Goal: Check status: Check status

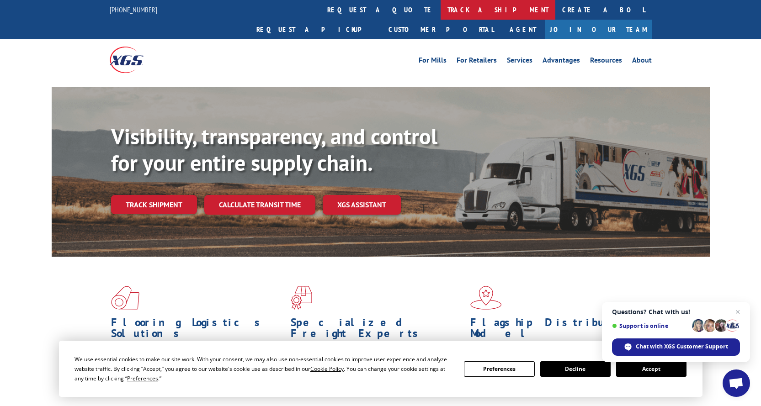
click at [440, 13] on link "track a shipment" at bounding box center [497, 10] width 115 height 20
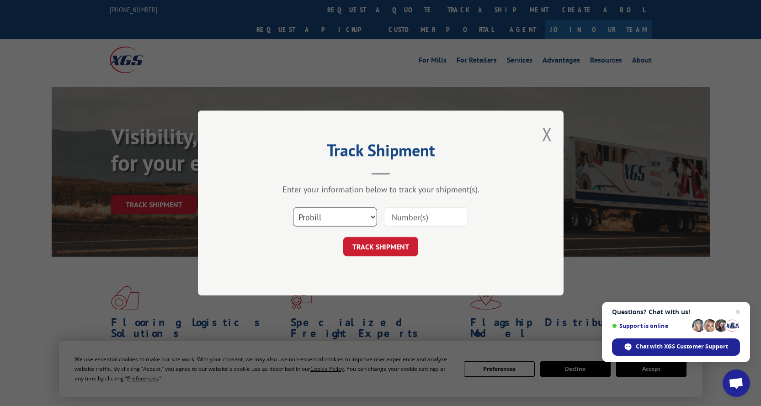
click at [330, 214] on select "Select category... Probill BOL PO" at bounding box center [335, 216] width 84 height 19
click at [293, 207] on select "Select category... Probill BOL PO" at bounding box center [335, 216] width 84 height 19
click at [428, 213] on input at bounding box center [426, 216] width 84 height 19
paste input "16891383"
type input "16891383"
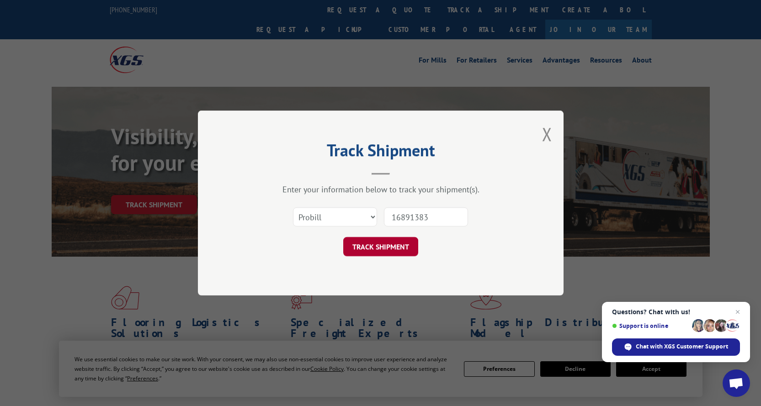
click at [403, 241] on button "TRACK SHIPMENT" at bounding box center [380, 246] width 75 height 19
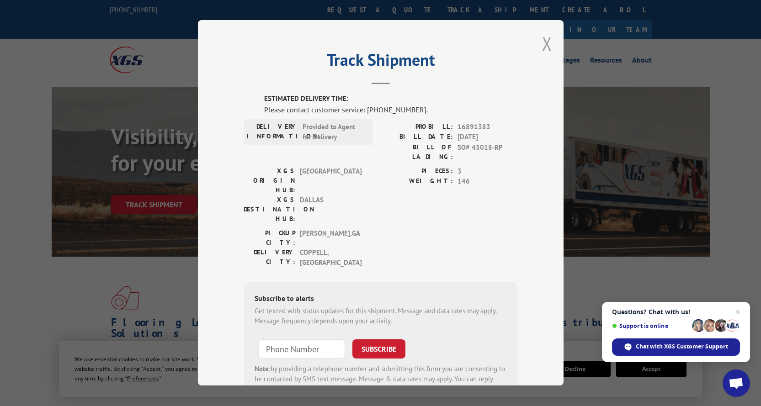
click at [543, 44] on button "Close modal" at bounding box center [547, 44] width 10 height 24
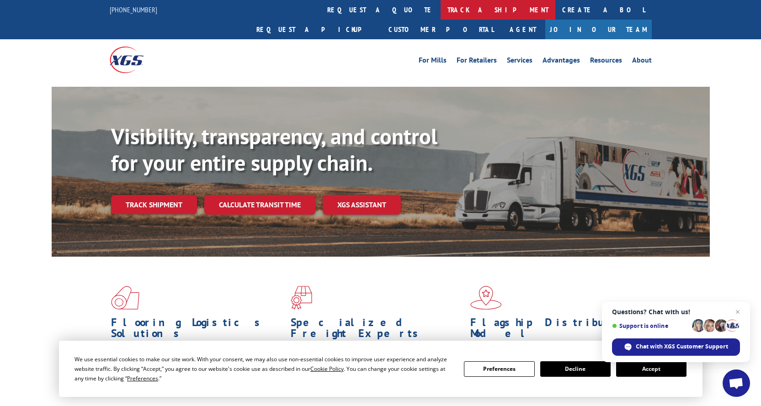
click at [440, 9] on link "track a shipment" at bounding box center [497, 10] width 115 height 20
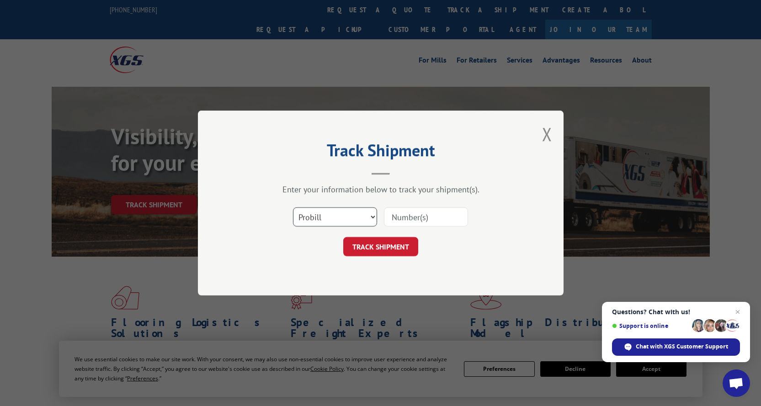
click at [359, 212] on select "Select category... Probill BOL PO" at bounding box center [335, 216] width 84 height 19
select select "bol"
click at [293, 207] on select "Select category... Probill BOL PO" at bounding box center [335, 216] width 84 height 19
click at [422, 221] on input at bounding box center [426, 216] width 84 height 19
paste input "16891383"
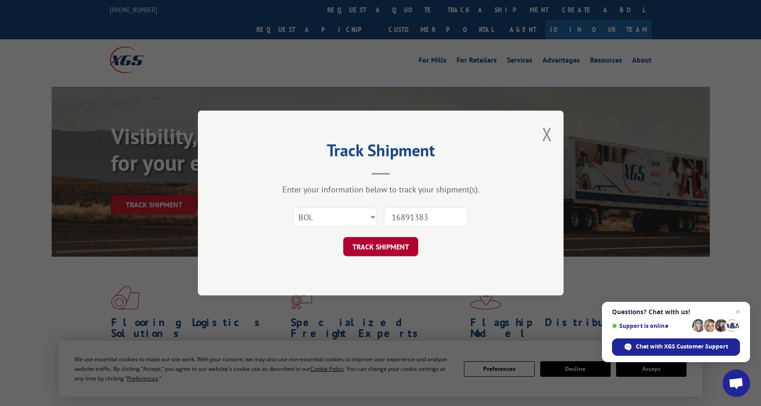
type input "16891383"
click at [371, 246] on button "TRACK SHIPMENT" at bounding box center [380, 246] width 75 height 19
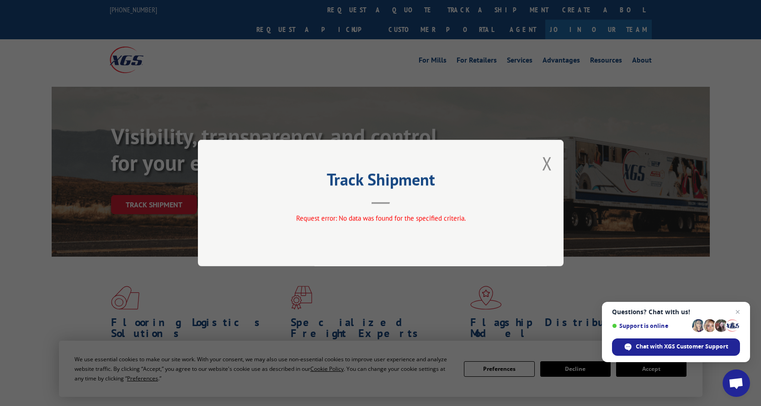
click at [547, 162] on button "Close modal" at bounding box center [547, 163] width 10 height 24
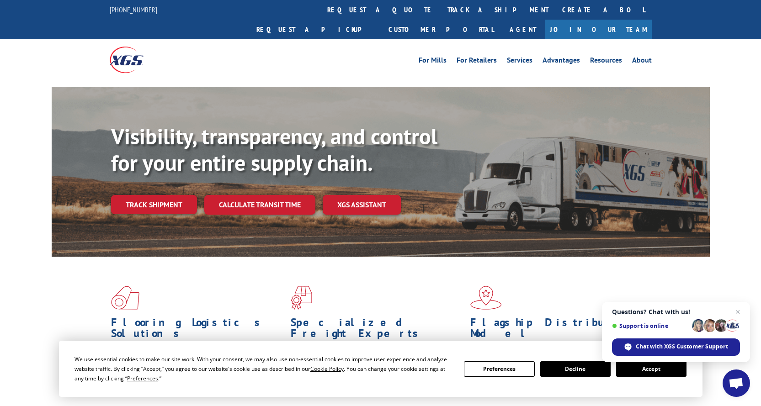
click at [440, 5] on link "track a shipment" at bounding box center [497, 10] width 115 height 20
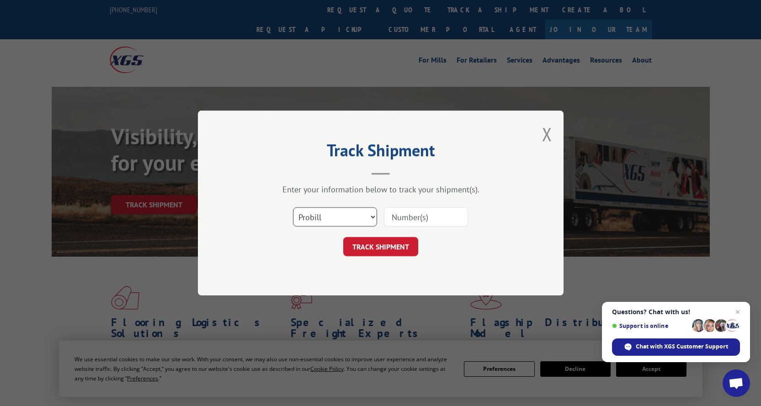
click at [326, 216] on select "Select category... Probill BOL PO" at bounding box center [335, 216] width 84 height 19
select select "po"
click at [293, 207] on select "Select category... Probill BOL PO" at bounding box center [335, 216] width 84 height 19
click at [405, 219] on input at bounding box center [426, 216] width 84 height 19
paste input "16891383"
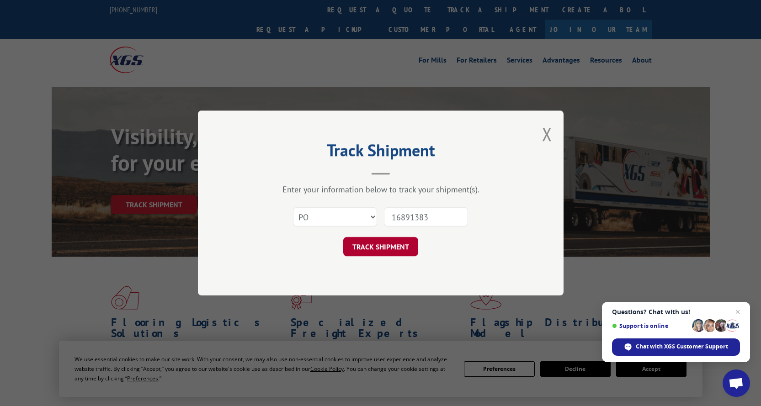
type input "16891383"
click at [396, 244] on button "TRACK SHIPMENT" at bounding box center [380, 246] width 75 height 19
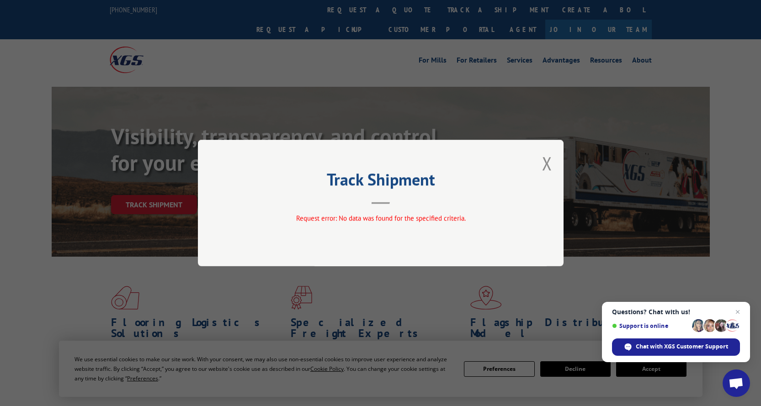
click at [545, 163] on button "Close modal" at bounding box center [547, 163] width 10 height 24
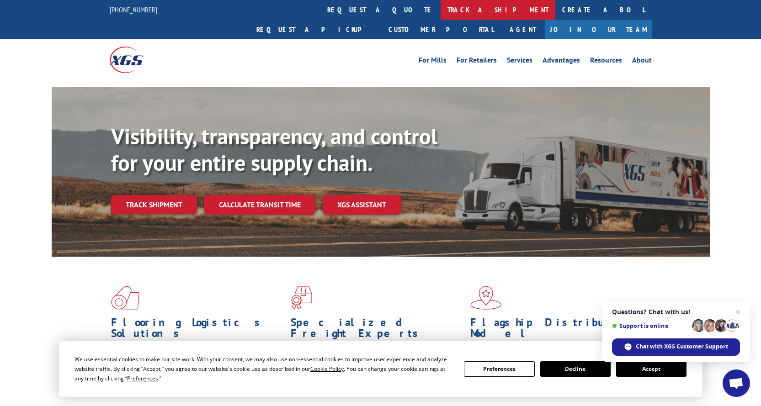
click at [440, 8] on link "track a shipment" at bounding box center [497, 10] width 115 height 20
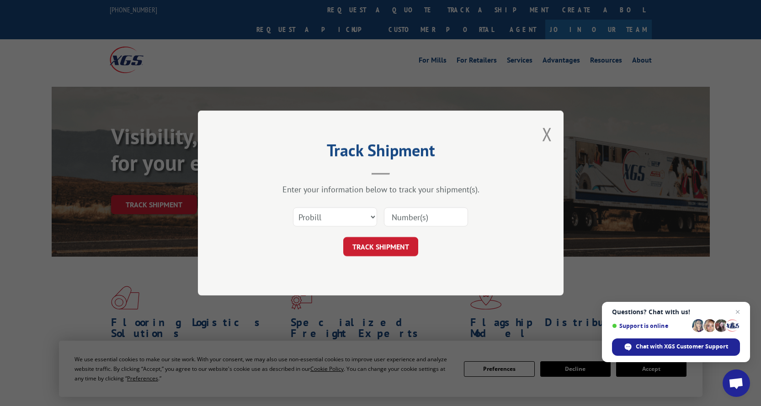
click at [396, 215] on input at bounding box center [426, 216] width 84 height 19
paste input "16891383"
type input "16891383"
click at [403, 241] on button "TRACK SHIPMENT" at bounding box center [380, 246] width 75 height 19
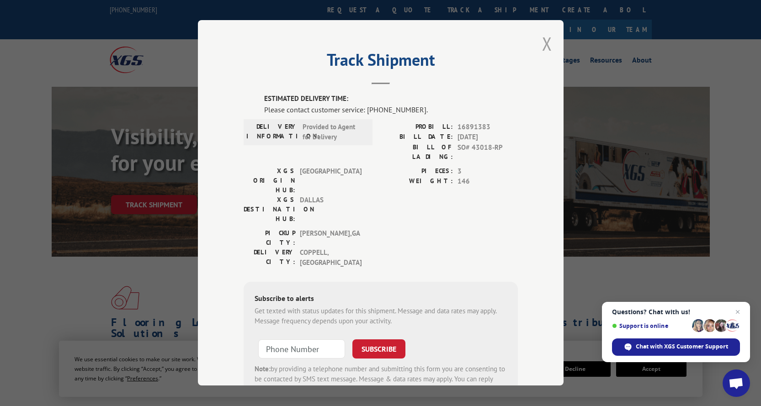
click at [542, 49] on button "Close modal" at bounding box center [547, 44] width 10 height 24
